Goal: Navigation & Orientation: Find specific page/section

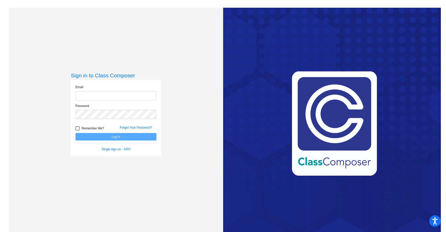
type input "[PERSON_NAME][EMAIL_ADDRESS][DOMAIN_NAME]"
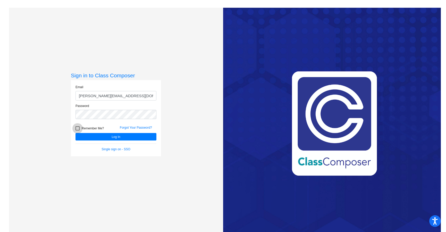
click at [78, 126] on div at bounding box center [77, 128] width 4 height 4
click at [77, 130] on input "Remember Me?" at bounding box center [77, 130] width 0 height 0
checkbox input "true"
click at [92, 140] on button "Log In" at bounding box center [115, 136] width 81 height 7
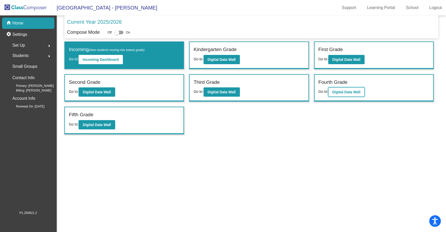
click at [352, 93] on b "Digital Data Wall" at bounding box center [346, 92] width 28 height 4
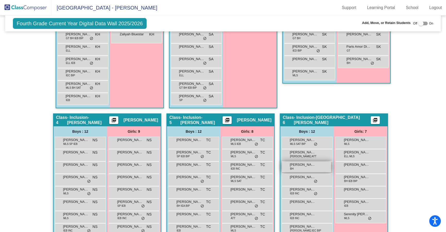
scroll to position [96, 0]
